Goal: Information Seeking & Learning: Check status

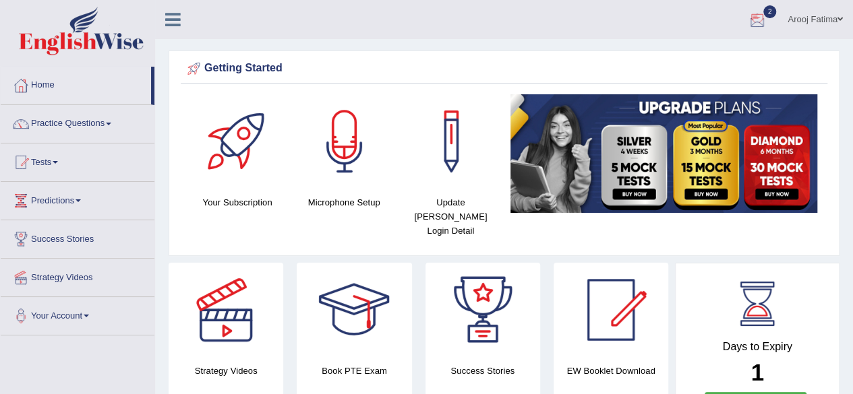
click at [760, 24] on div at bounding box center [757, 20] width 20 height 20
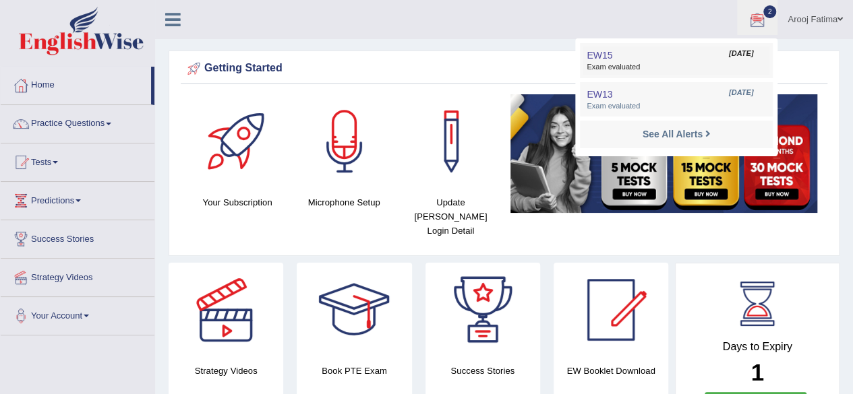
click at [669, 59] on link "EW15 Sep 9, 2025 Exam evaluated" at bounding box center [676, 61] width 186 height 28
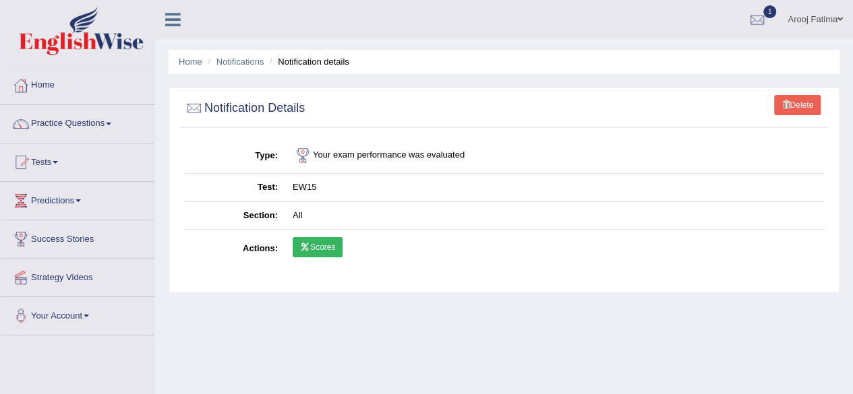
click at [320, 249] on link "Scores" at bounding box center [318, 247] width 50 height 20
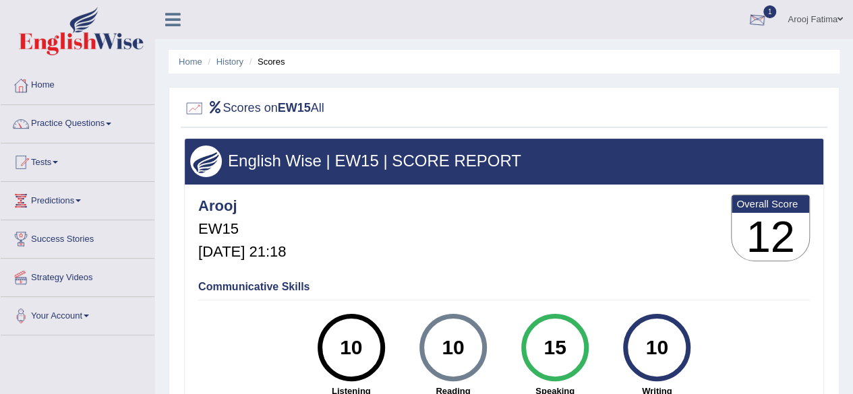
click at [759, 20] on div at bounding box center [757, 20] width 20 height 20
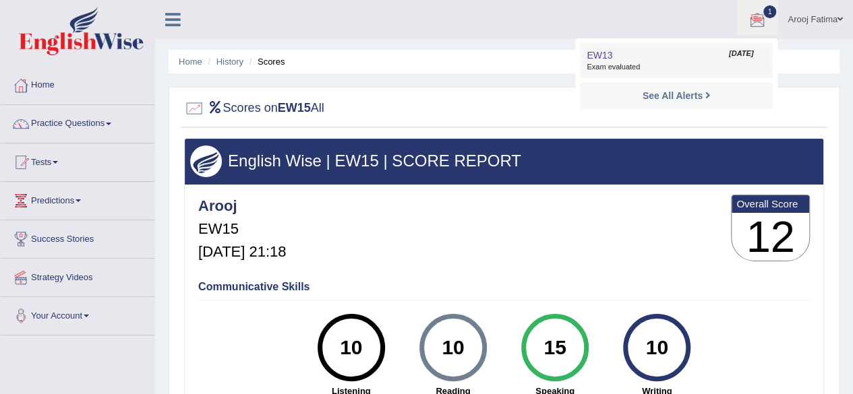
click at [690, 62] on span "Exam evaluated" at bounding box center [676, 67] width 179 height 11
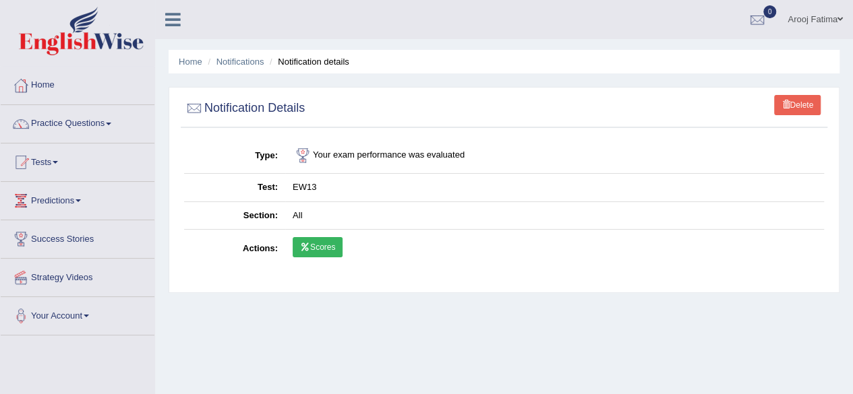
click at [315, 249] on link "Scores" at bounding box center [318, 247] width 50 height 20
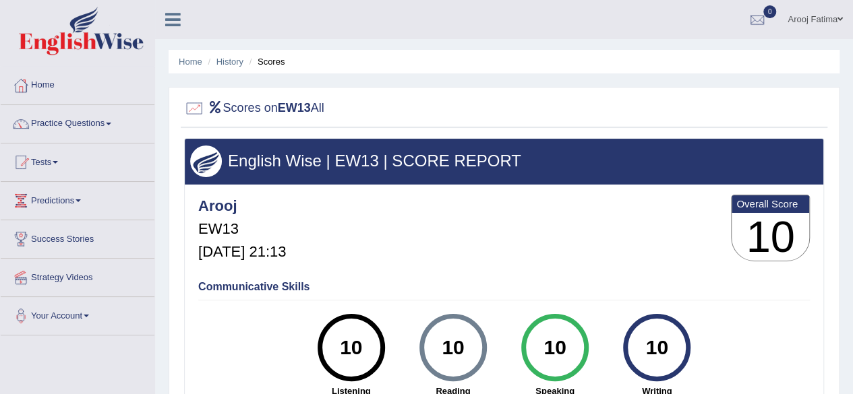
drag, startPoint x: 0, startPoint y: 0, endPoint x: 862, endPoint y: 63, distance: 864.6
click at [852, 63] on html "Toggle navigation Home Practice Questions Speaking Practice Read Aloud Repeat S…" at bounding box center [426, 197] width 853 height 394
click at [697, 35] on ul "Arooj Fatima Toggle navigation Username: arooj Access Type: Online Subscription…" at bounding box center [609, 19] width 489 height 38
click at [78, 126] on link "Practice Questions" at bounding box center [78, 122] width 154 height 34
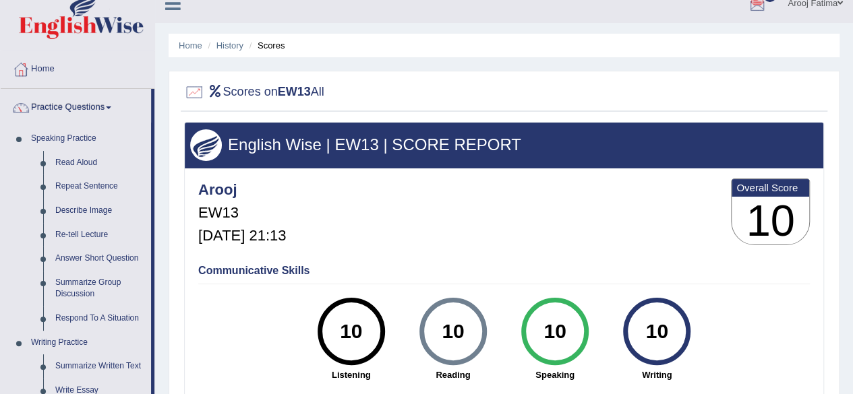
scroll to position [1, 0]
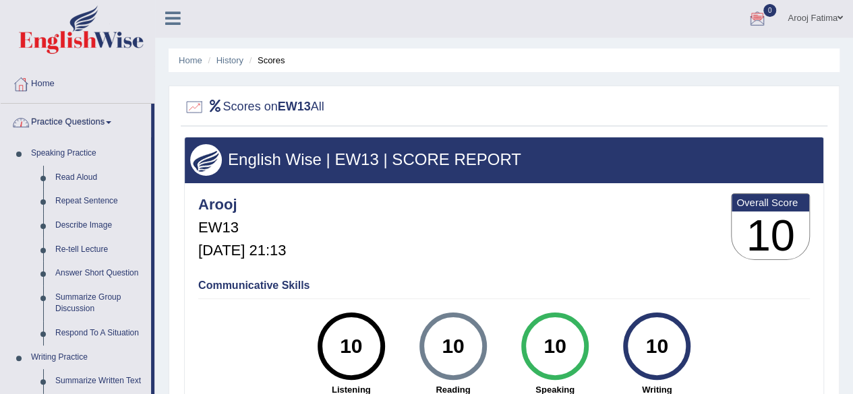
click at [106, 117] on link "Practice Questions" at bounding box center [76, 121] width 150 height 34
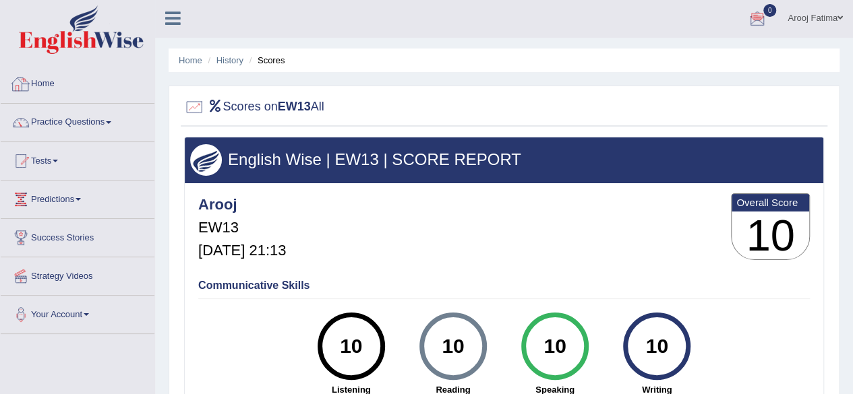
click at [36, 80] on link "Home" at bounding box center [78, 82] width 154 height 34
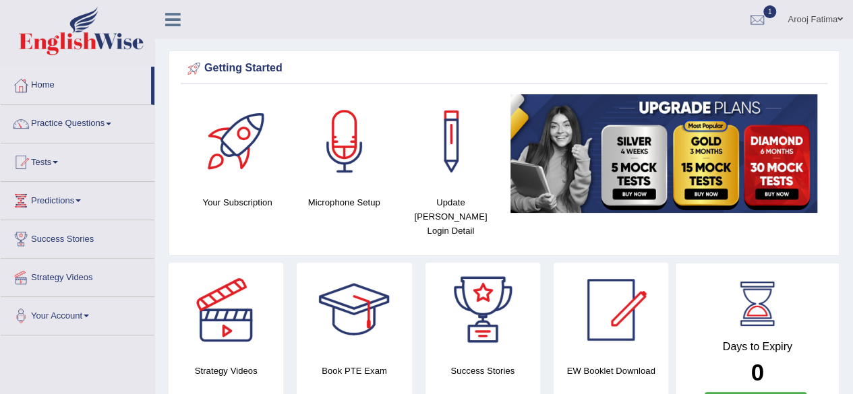
click at [769, 20] on link "1" at bounding box center [757, 17] width 40 height 35
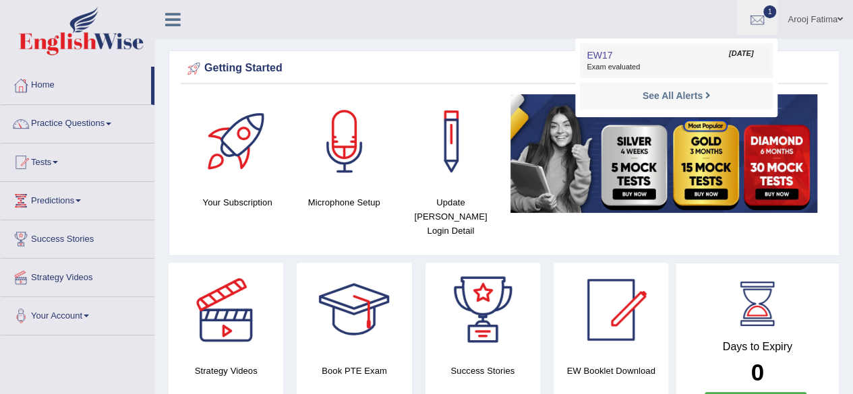
click at [650, 52] on link "EW17 Sep 10, 2025 Exam evaluated" at bounding box center [676, 61] width 186 height 28
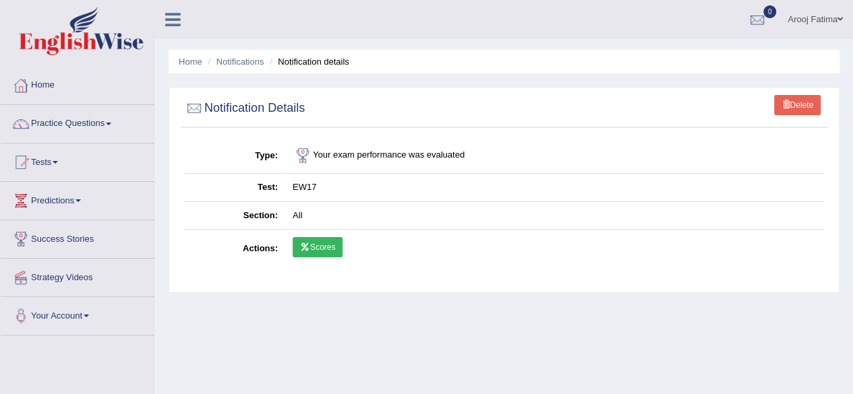
click at [328, 242] on link "Scores" at bounding box center [318, 247] width 50 height 20
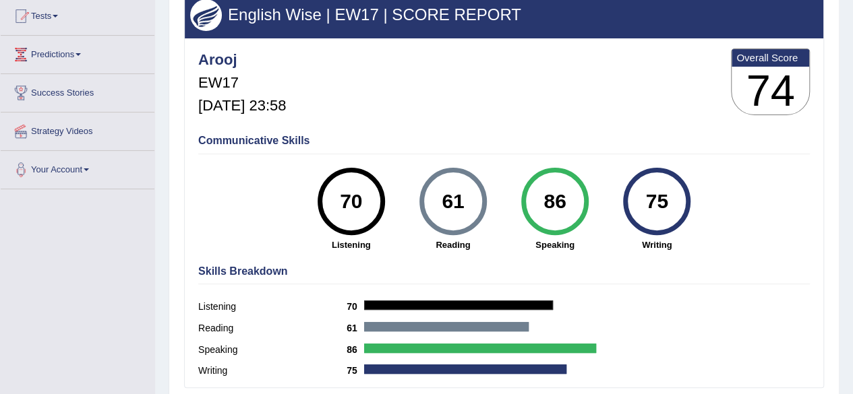
scroll to position [141, 0]
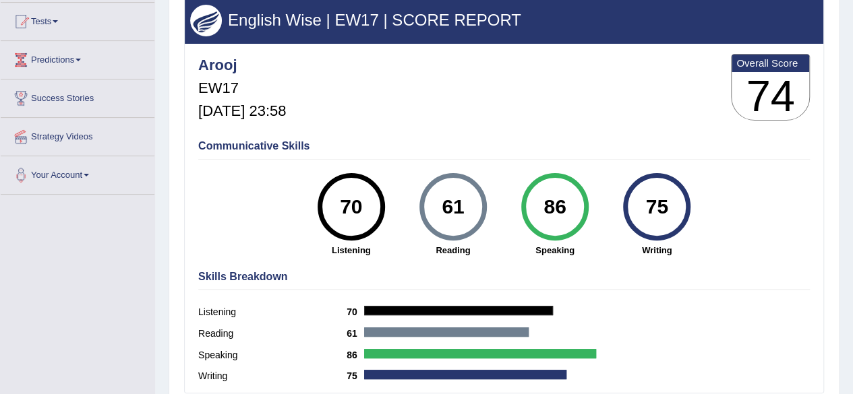
click at [852, 177] on html "Toggle navigation Home Practice Questions Speaking Practice Read Aloud Repeat S…" at bounding box center [426, 56] width 853 height 394
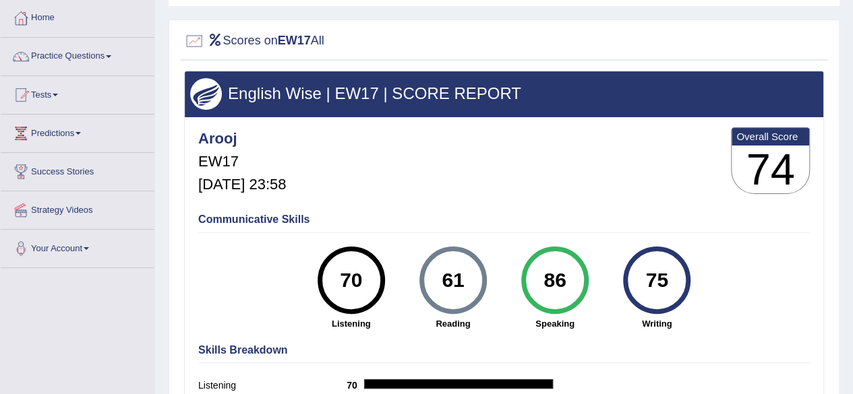
scroll to position [0, 0]
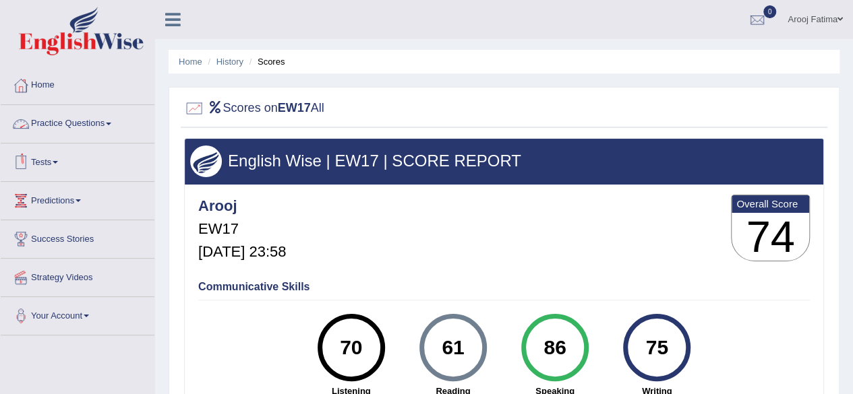
click at [105, 119] on link "Practice Questions" at bounding box center [78, 122] width 154 height 34
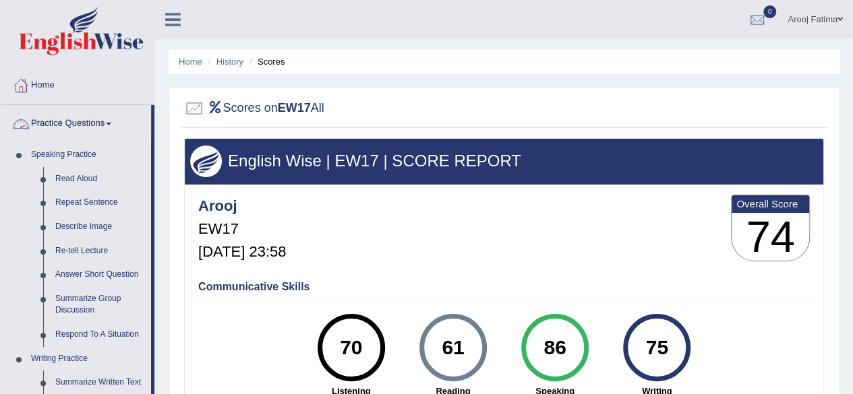
click at [106, 124] on link "Practice Questions" at bounding box center [76, 122] width 150 height 34
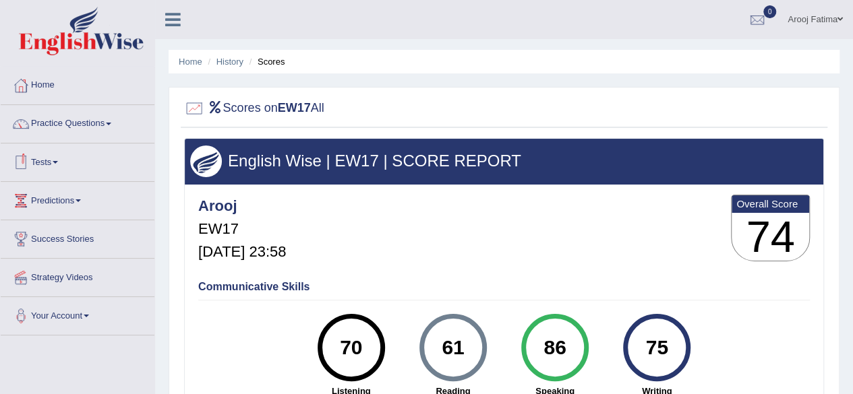
click at [58, 162] on span at bounding box center [55, 162] width 5 height 3
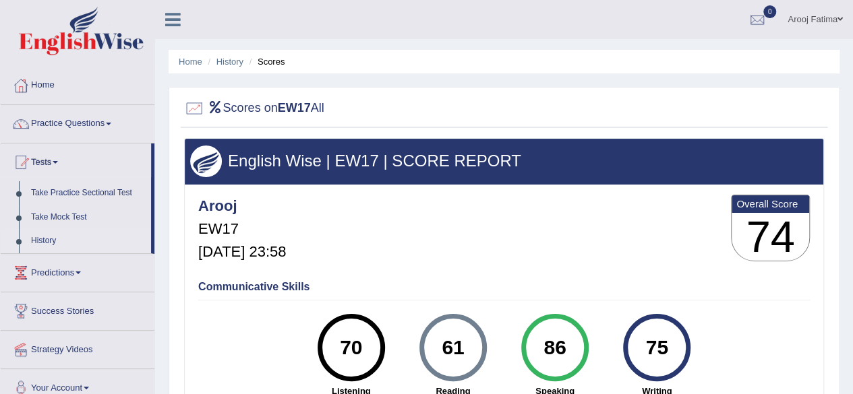
click at [45, 237] on link "History" at bounding box center [88, 241] width 126 height 24
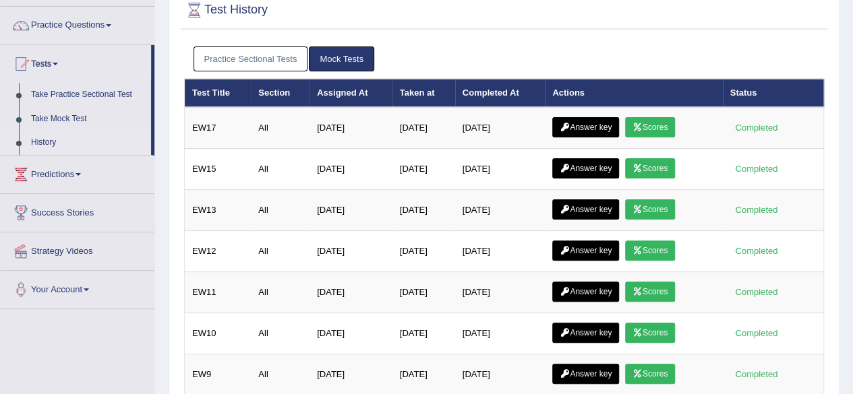
scroll to position [100, 0]
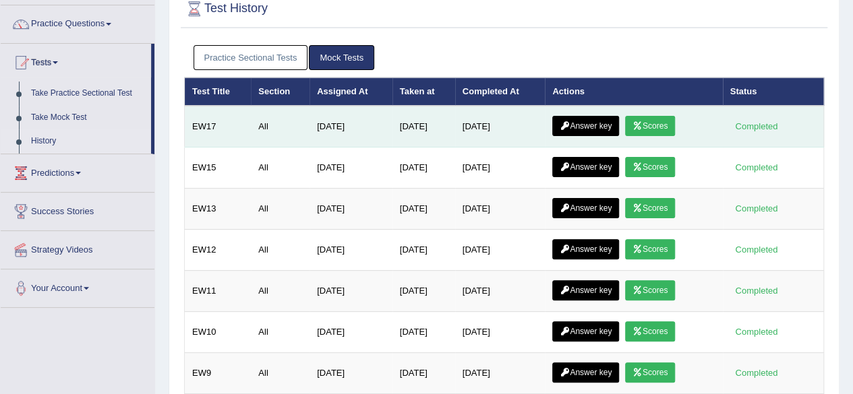
click at [604, 127] on link "Answer key" at bounding box center [585, 126] width 67 height 20
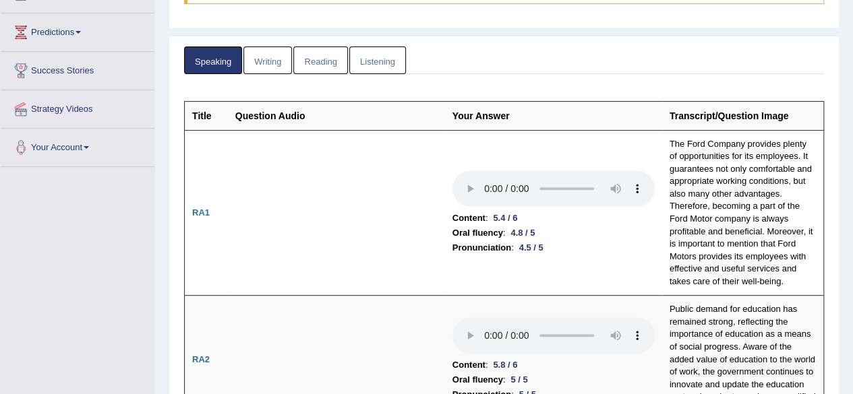
scroll to position [133, 0]
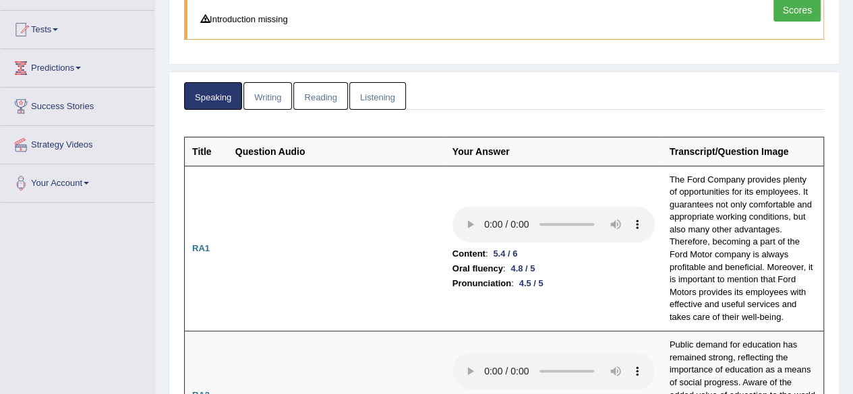
drag, startPoint x: 859, startPoint y: 29, endPoint x: 862, endPoint y: 38, distance: 9.8
click at [852, 38] on html "Toggle navigation Home Practice Questions Speaking Practice Read Aloud Repeat S…" at bounding box center [426, 64] width 853 height 394
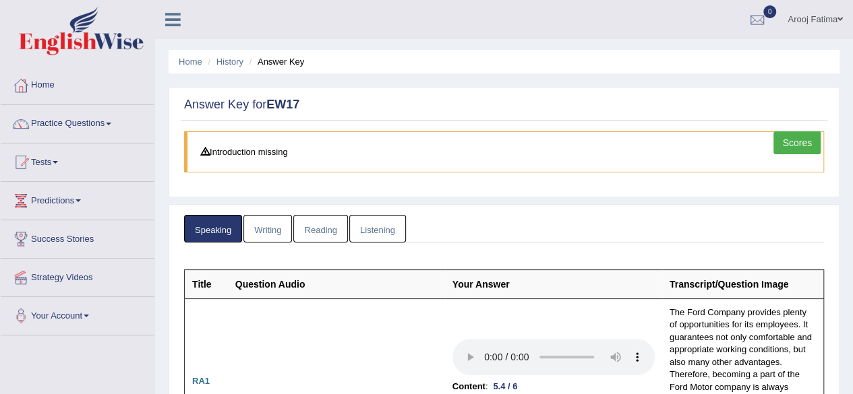
click at [270, 224] on link "Writing" at bounding box center [267, 229] width 49 height 28
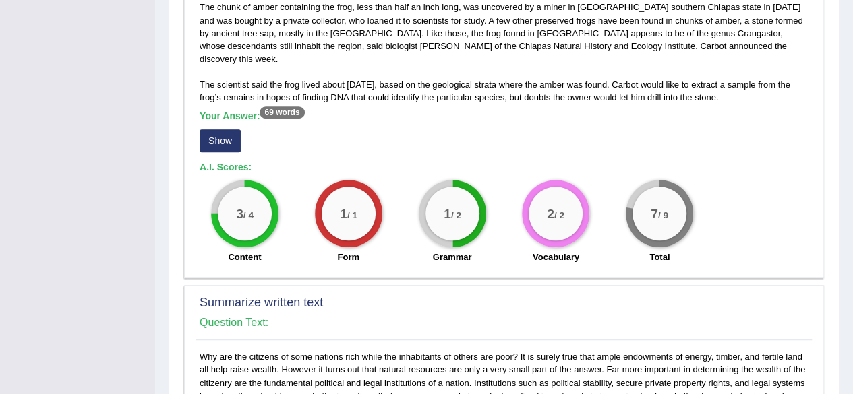
scroll to position [394, 0]
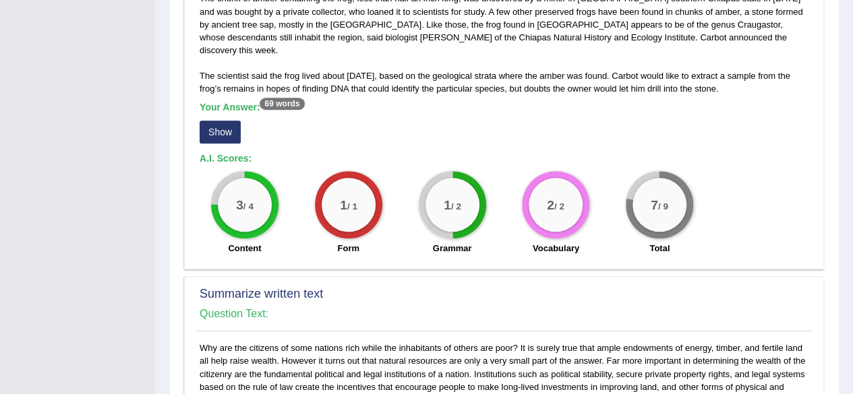
click at [222, 121] on button "Show" at bounding box center [220, 132] width 41 height 23
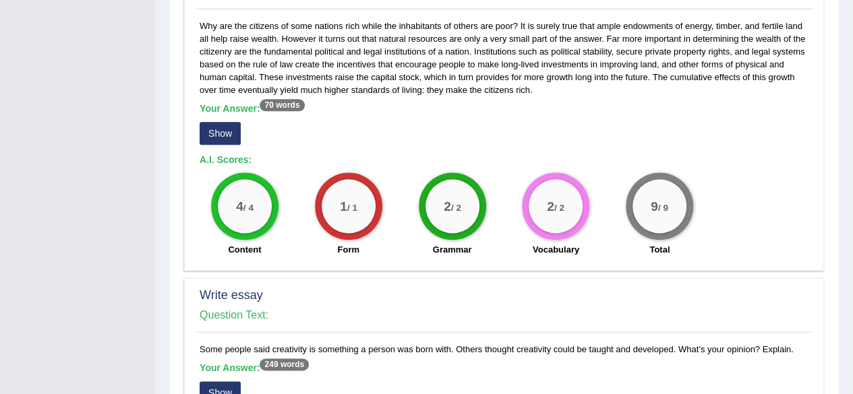
scroll to position [731, 0]
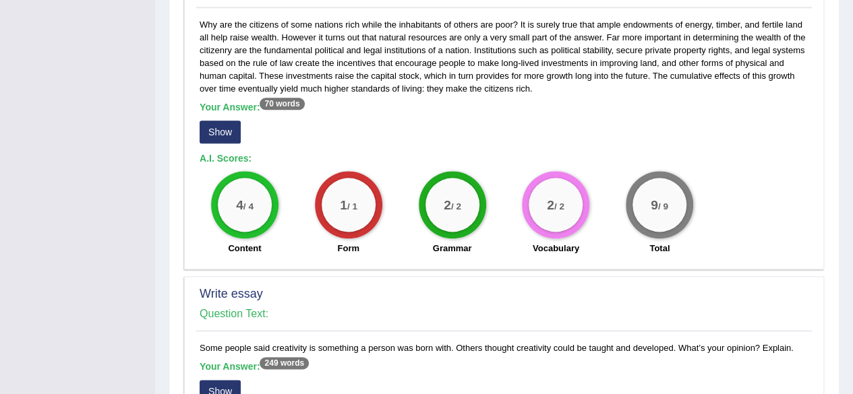
click at [230, 121] on button "Show" at bounding box center [220, 132] width 41 height 23
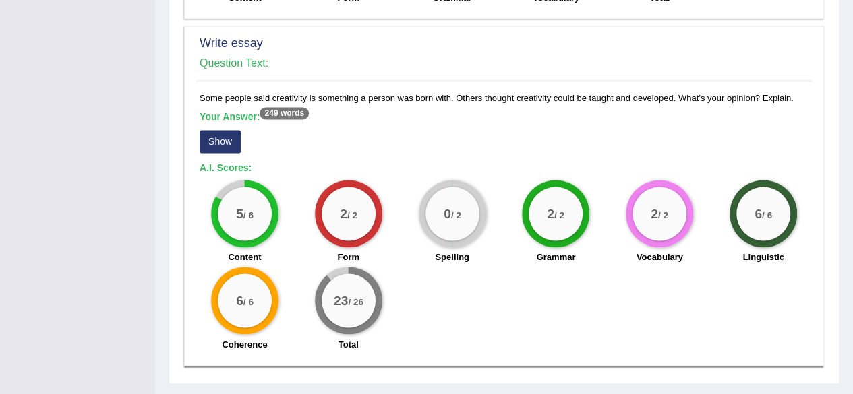
scroll to position [1010, 0]
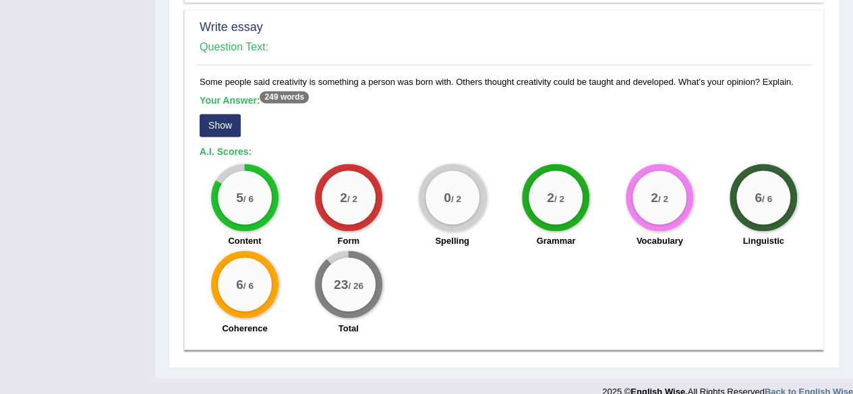
click at [218, 114] on button "Show" at bounding box center [220, 125] width 41 height 23
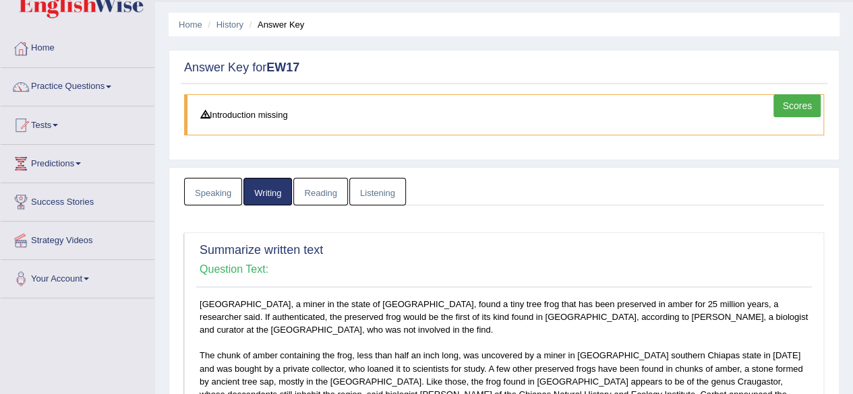
scroll to position [0, 0]
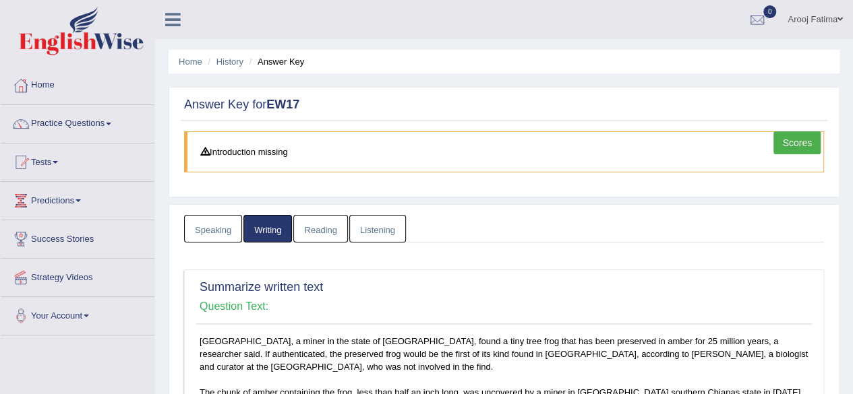
click at [316, 226] on link "Reading" at bounding box center [320, 229] width 54 height 28
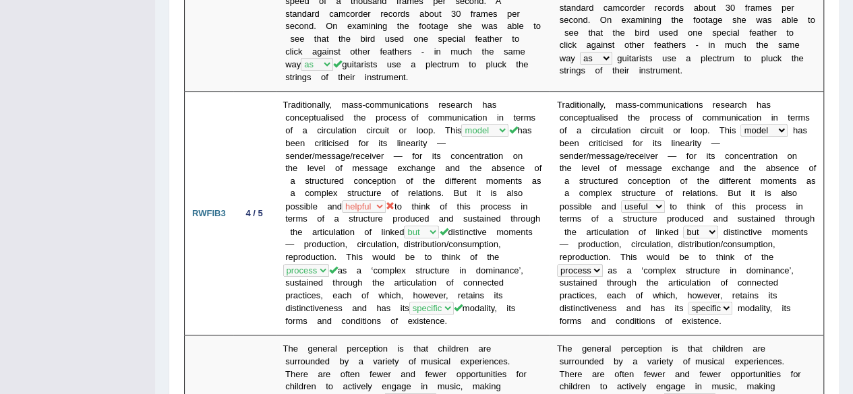
scroll to position [686, 0]
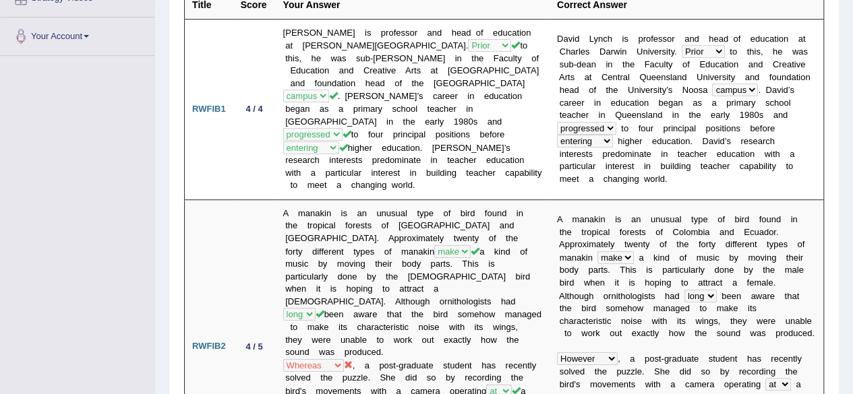
scroll to position [0, 0]
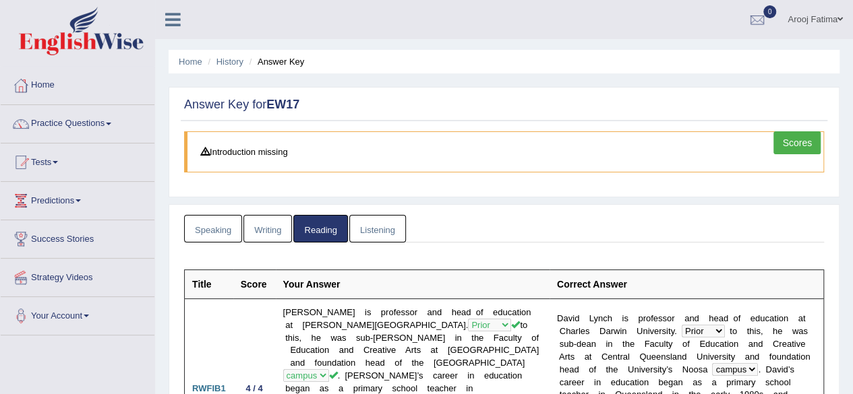
click at [388, 225] on link "Listening" at bounding box center [377, 229] width 57 height 28
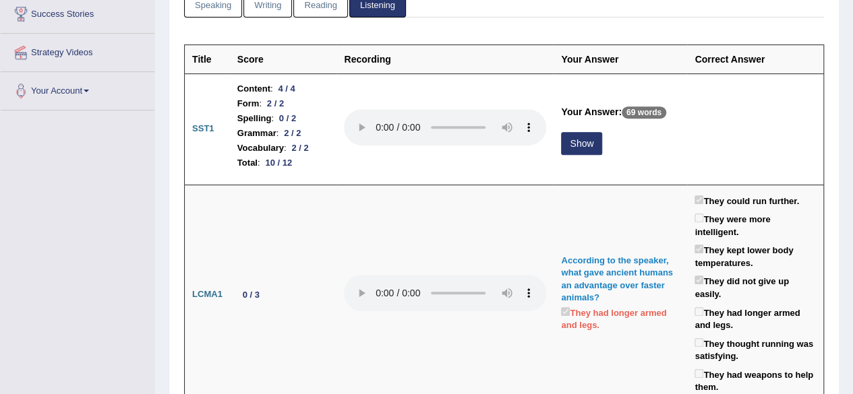
scroll to position [282, 0]
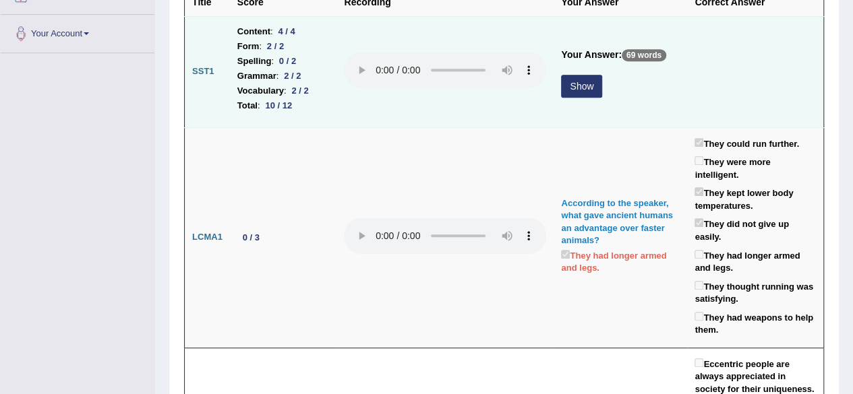
click at [576, 82] on button "Show" at bounding box center [581, 86] width 41 height 23
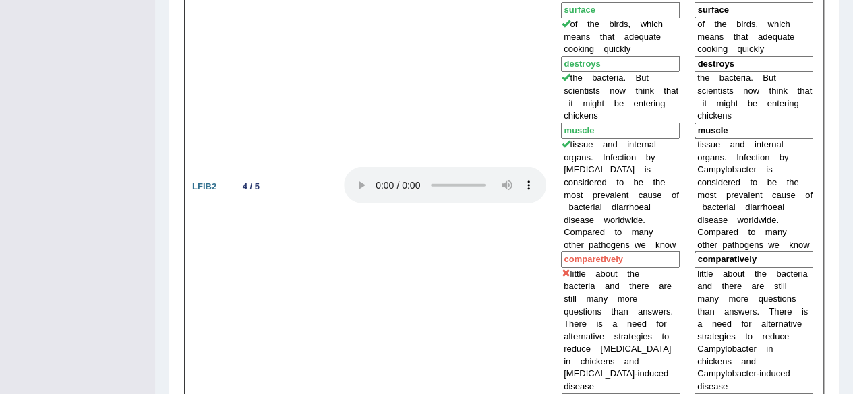
scroll to position [1999, 0]
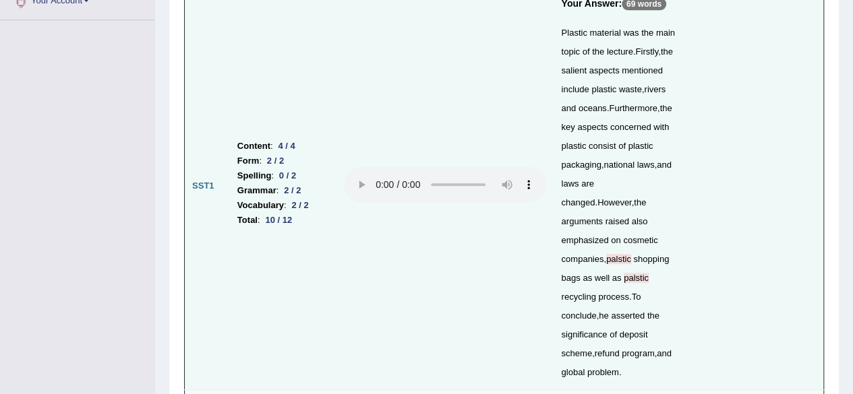
scroll to position [0, 0]
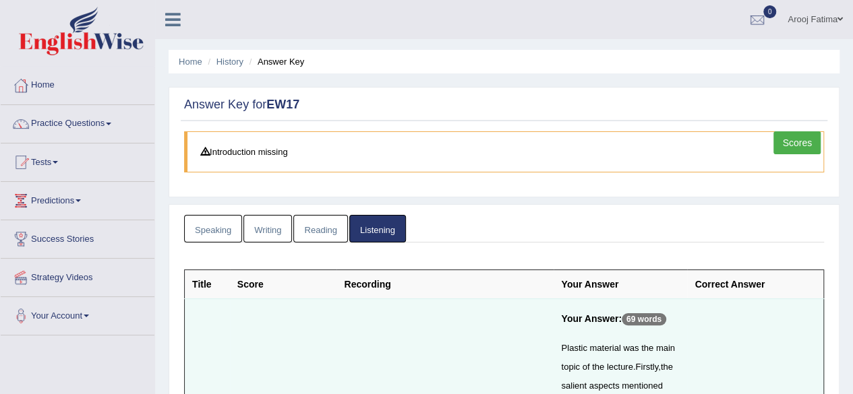
click at [791, 144] on link "Scores" at bounding box center [796, 142] width 47 height 23
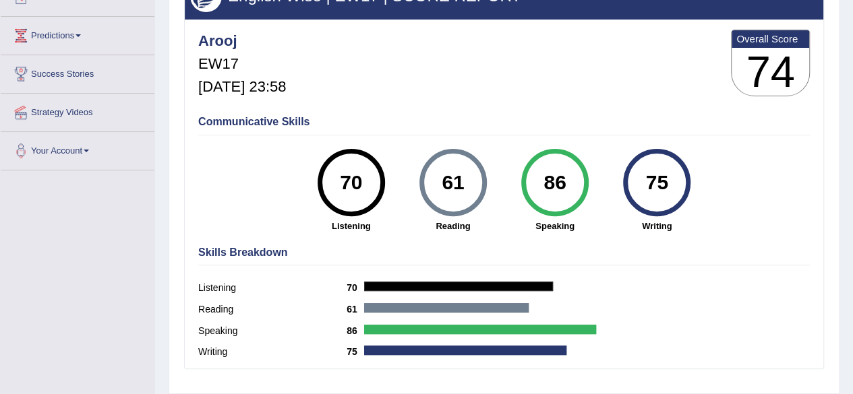
scroll to position [169, 0]
